Goal: Transaction & Acquisition: Purchase product/service

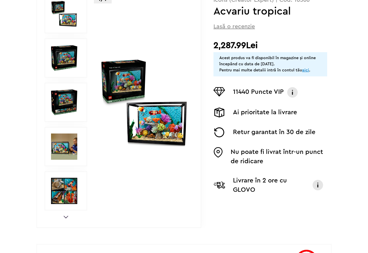
scroll to position [117, 0]
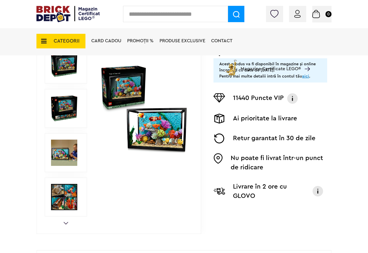
click at [149, 133] on img at bounding box center [144, 109] width 88 height 88
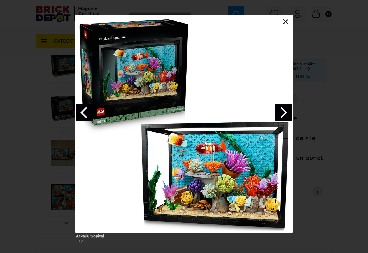
click at [277, 114] on link "Next image" at bounding box center [283, 112] width 17 height 17
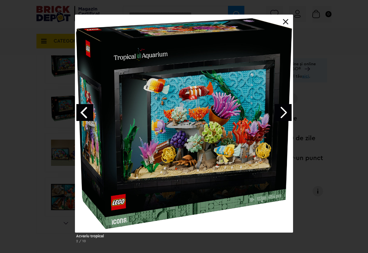
click at [279, 110] on link "Next image" at bounding box center [283, 112] width 17 height 17
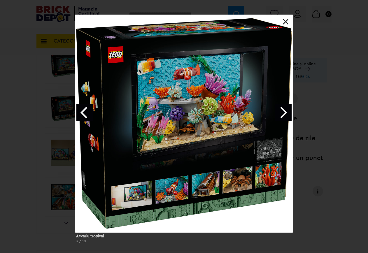
click at [285, 113] on link "Next image" at bounding box center [283, 112] width 17 height 17
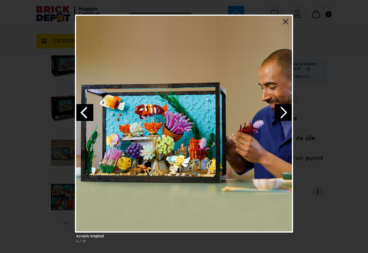
click at [287, 114] on link "Next image" at bounding box center [283, 112] width 17 height 17
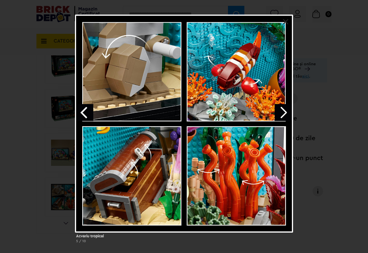
click at [328, 43] on div "Acvariu tropical 5 / 10" at bounding box center [184, 132] width 368 height 234
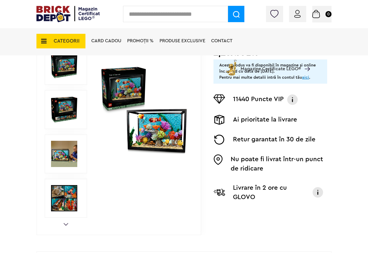
scroll to position [0, 0]
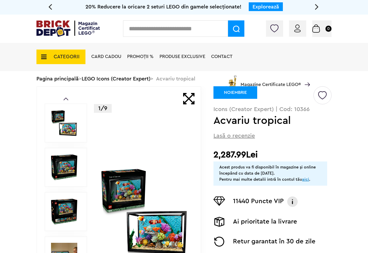
click at [64, 55] on span "CATEGORII" at bounding box center [67, 56] width 26 height 5
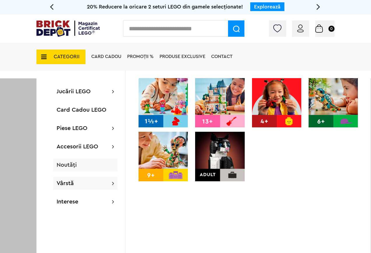
click at [75, 170] on div "Noutăți" at bounding box center [85, 165] width 65 height 13
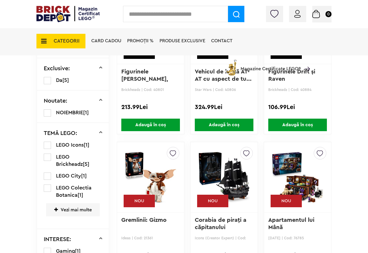
scroll to position [350, 0]
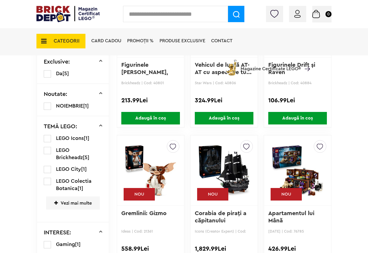
click at [48, 108] on label at bounding box center [47, 106] width 7 height 7
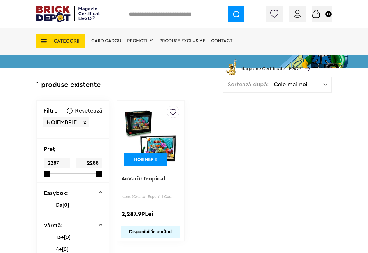
scroll to position [88, 0]
click at [85, 122] on span "x" at bounding box center [84, 123] width 3 height 6
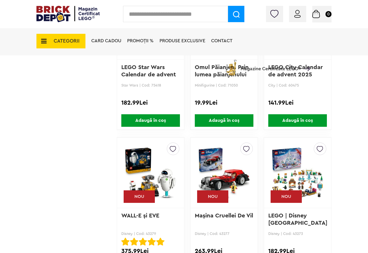
scroll to position [963, 0]
